Goal: Complete application form

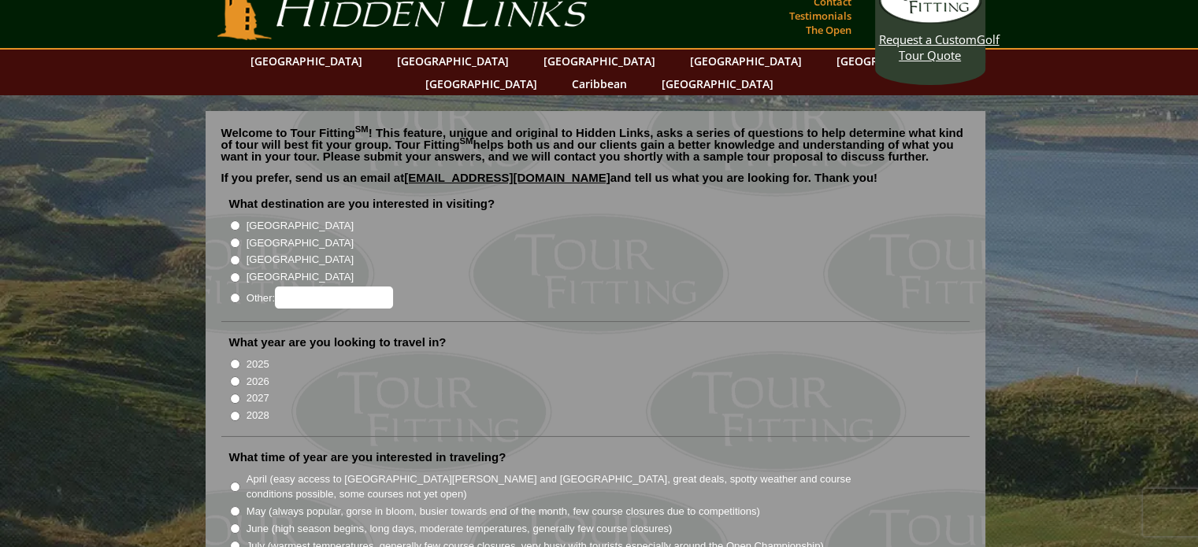
scroll to position [35, 0]
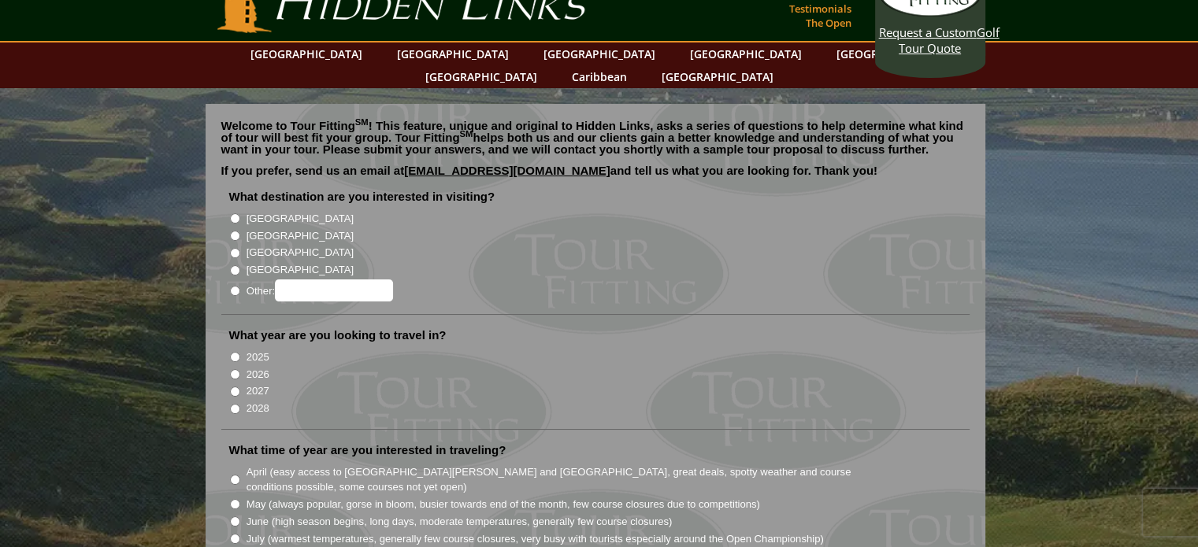
click at [232, 231] on input "[GEOGRAPHIC_DATA]" at bounding box center [235, 236] width 10 height 10
radio input "true"
click at [488, 243] on li "[GEOGRAPHIC_DATA]" at bounding box center [601, 251] width 745 height 17
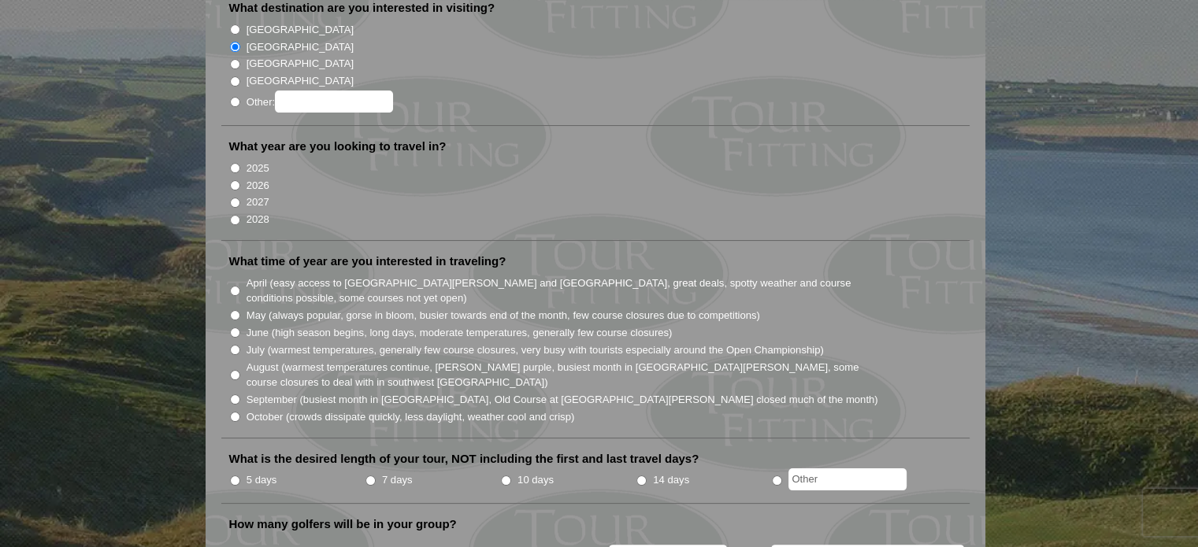
scroll to position [228, 0]
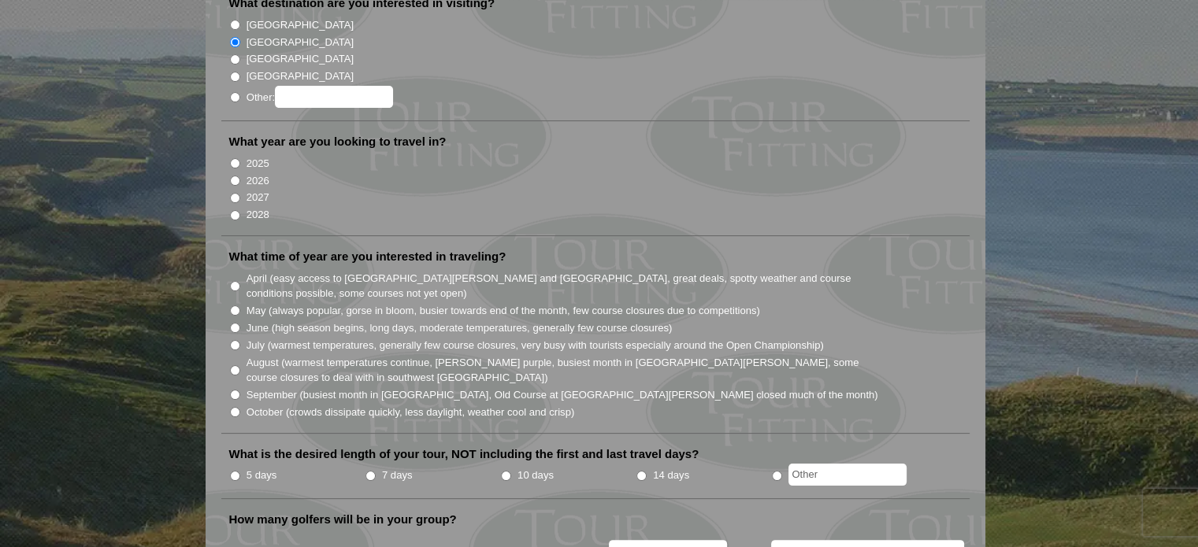
click at [233, 193] on input "2027" at bounding box center [235, 198] width 10 height 10
radio input "true"
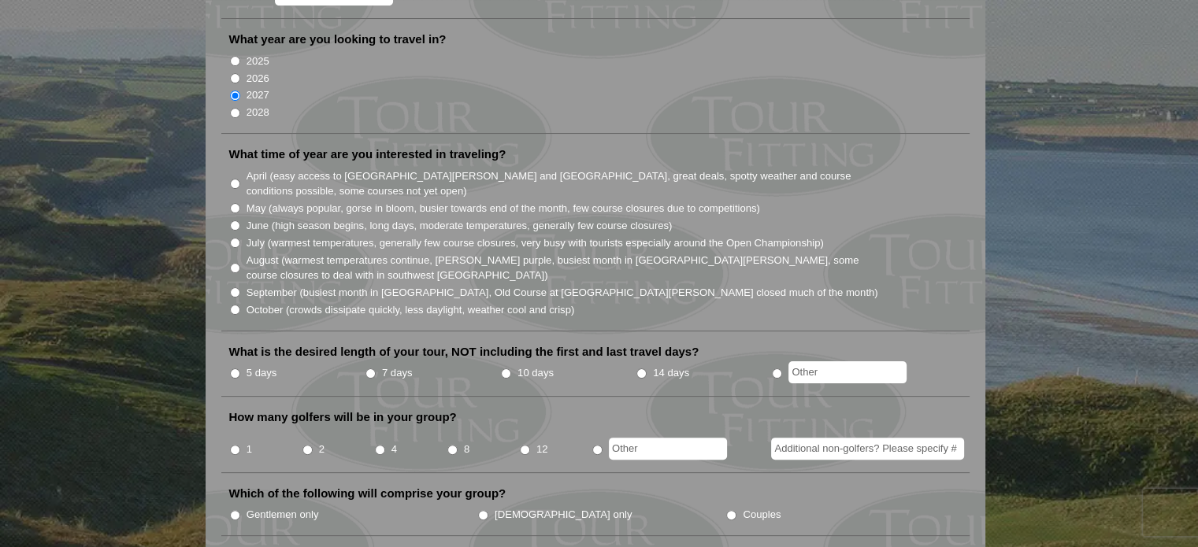
scroll to position [332, 0]
click at [233, 219] on input "June (high season begins, long days, moderate temperatures, generally few cours…" at bounding box center [235, 224] width 10 height 10
radio input "true"
click at [234, 367] on input "5 days" at bounding box center [235, 372] width 10 height 10
radio input "true"
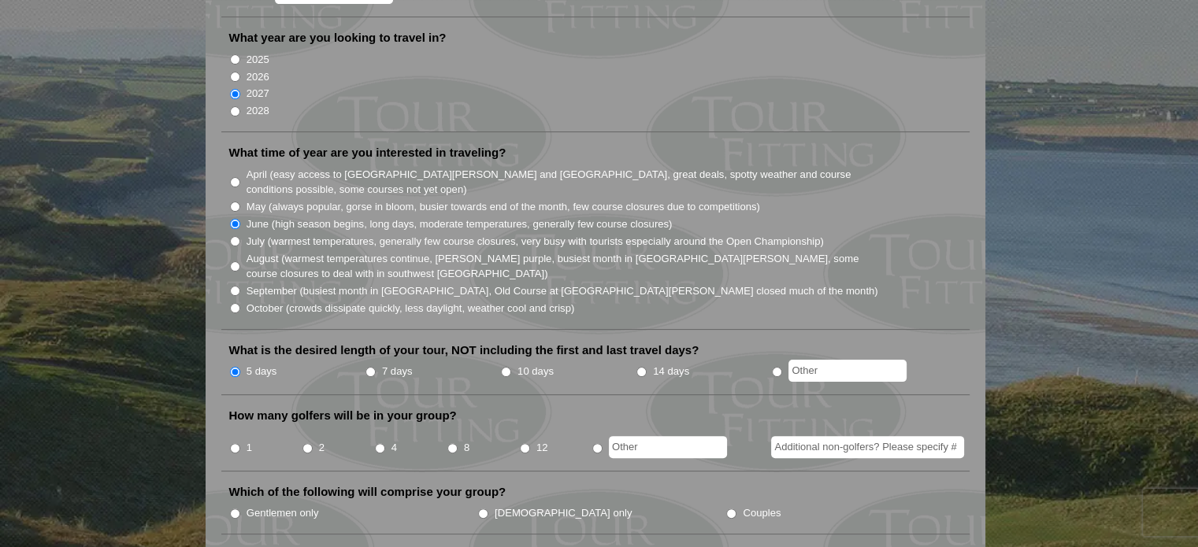
scroll to position [386, 0]
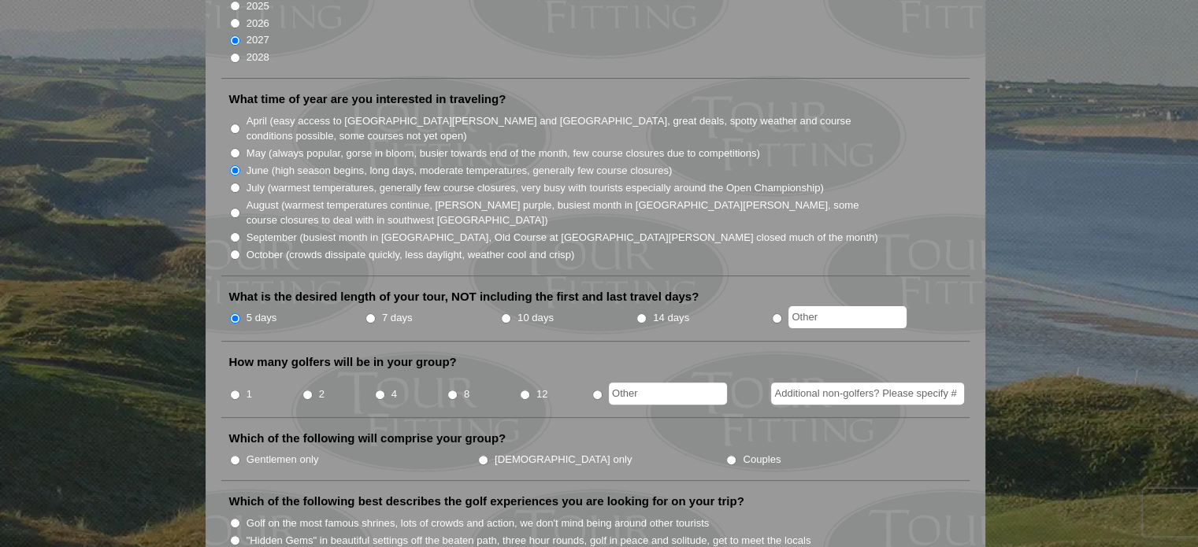
click at [381, 390] on input "4" at bounding box center [380, 395] width 10 height 10
radio input "true"
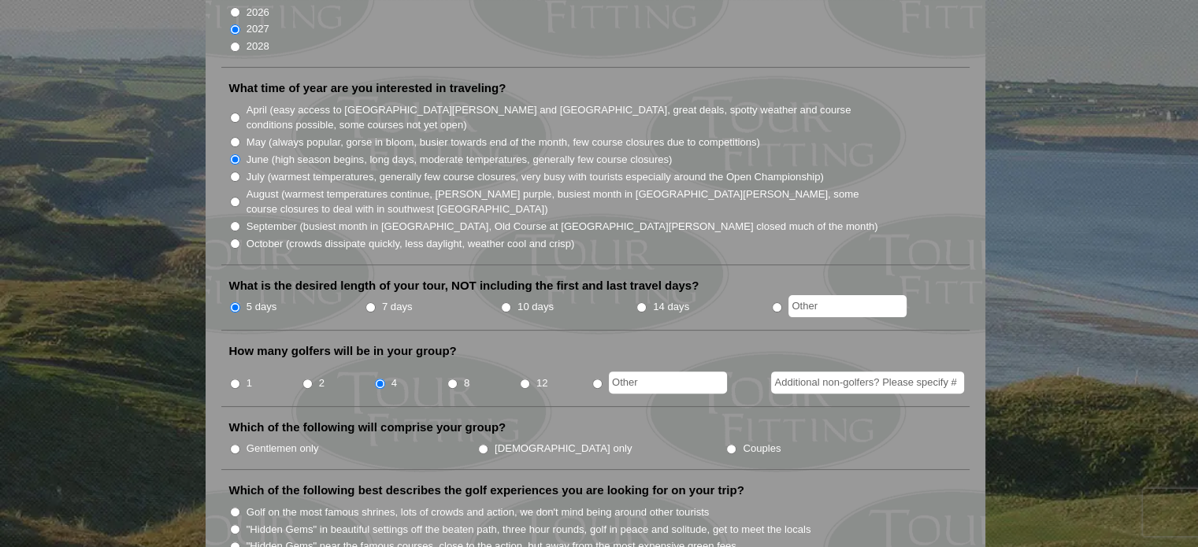
scroll to position [402, 0]
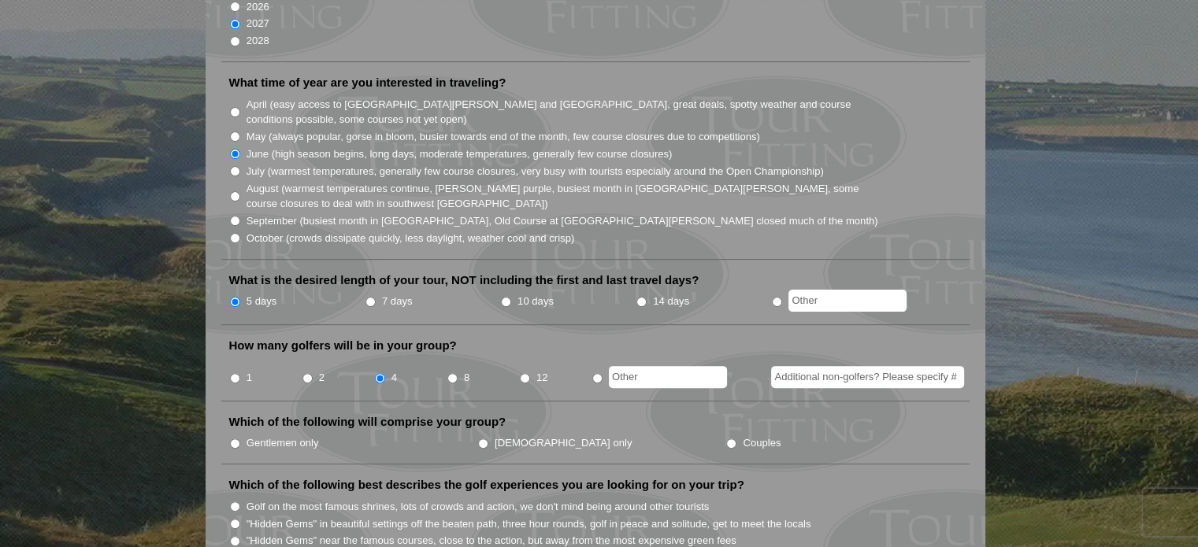
click at [858, 366] on input "Additional non-golfers? Please specify #" at bounding box center [867, 377] width 193 height 22
type input "3"
click at [232, 439] on input "Gentlemen only" at bounding box center [235, 444] width 10 height 10
radio input "true"
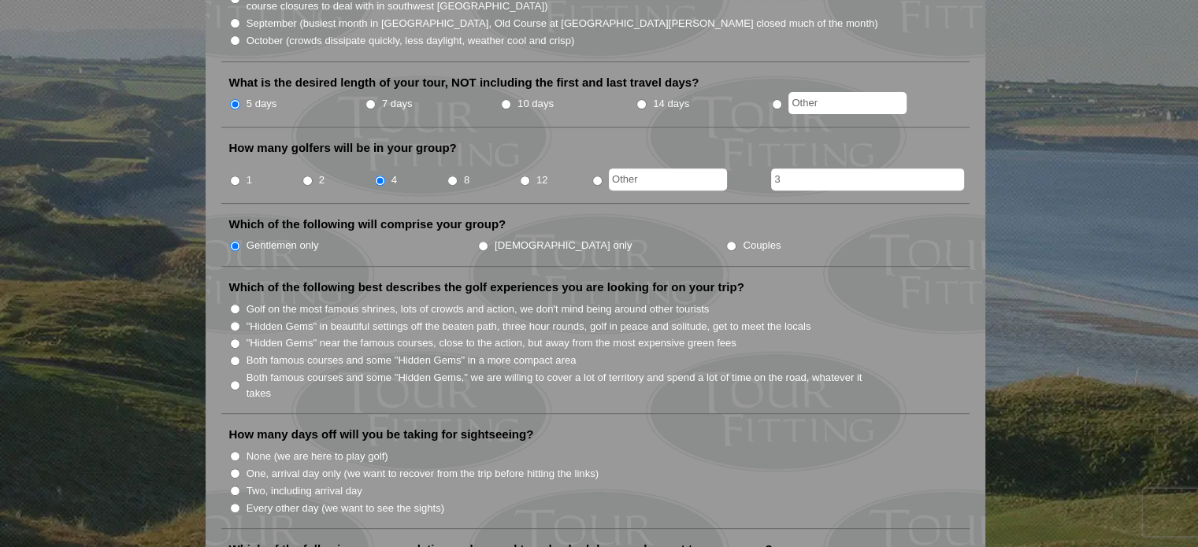
scroll to position [601, 0]
click at [227, 280] on li "Which of the following best describes the golf experiences you are looking for …" at bounding box center [595, 346] width 748 height 135
click at [233, 303] on input "Golf on the most famous shrines, lots of crowds and action, we don't mind being…" at bounding box center [235, 308] width 10 height 10
radio input "true"
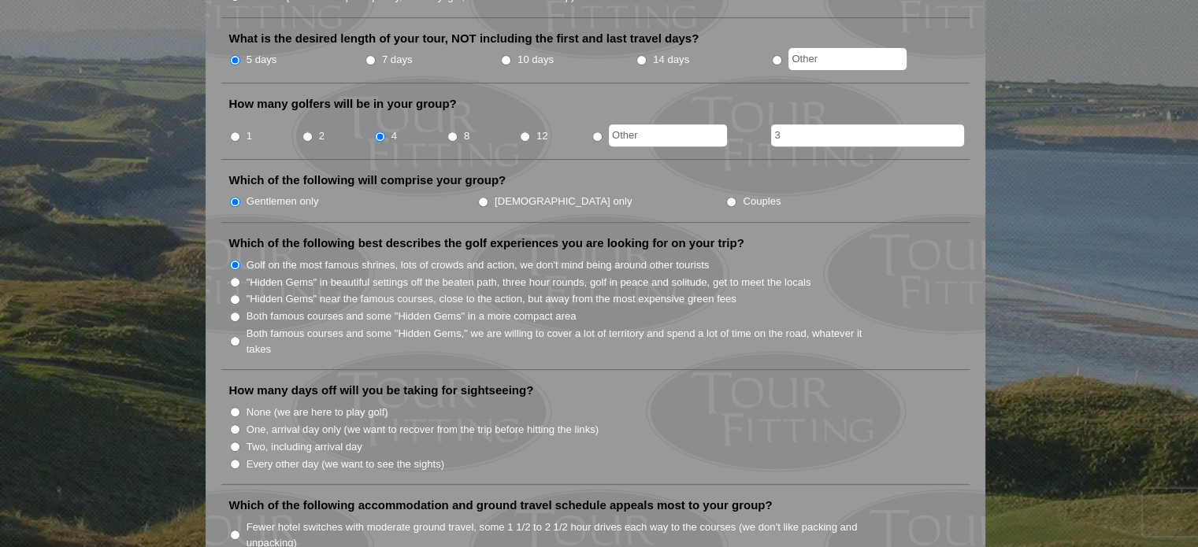
scroll to position [646, 0]
click at [232, 423] on input "One, arrival day only (we want to recover from the trip before hitting the link…" at bounding box center [235, 428] width 10 height 10
radio input "true"
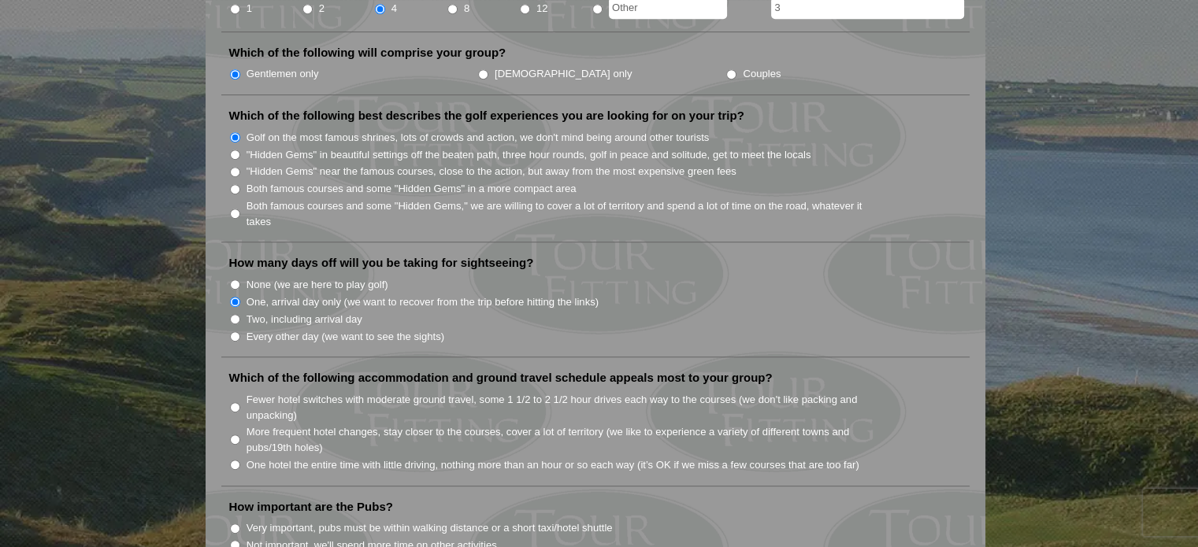
scroll to position [787, 0]
